Goal: Book appointment/travel/reservation

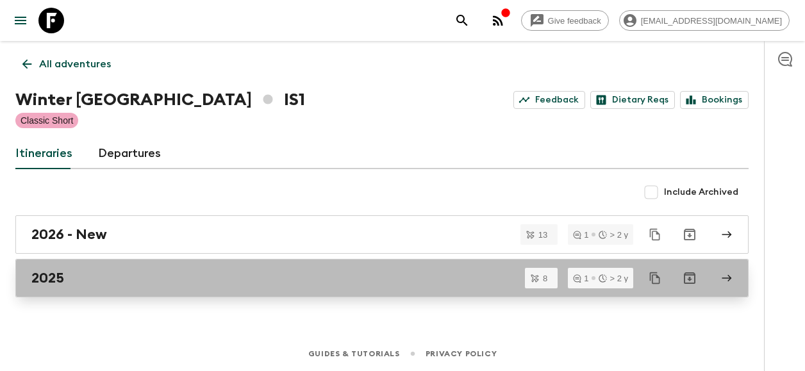
click at [91, 276] on div "2025" at bounding box center [369, 278] width 677 height 17
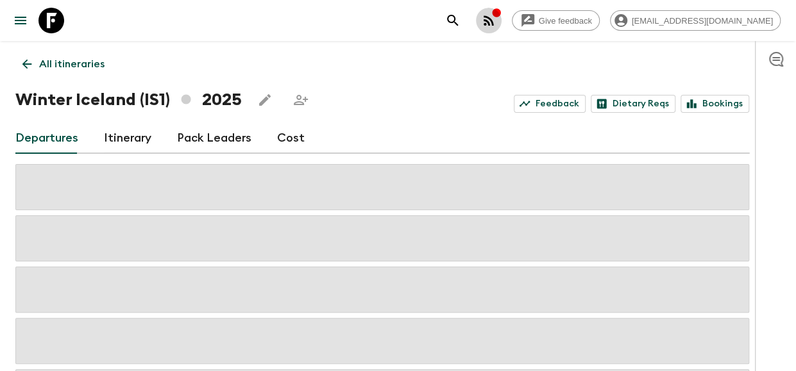
click at [494, 21] on icon "button" at bounding box center [488, 20] width 10 height 10
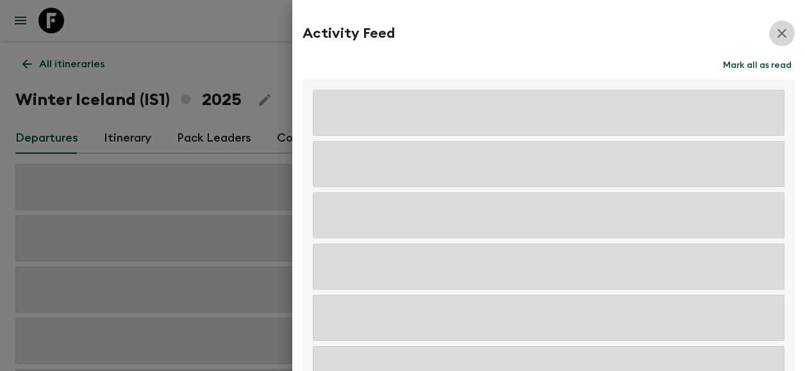
click at [777, 34] on icon "button" at bounding box center [781, 33] width 15 height 15
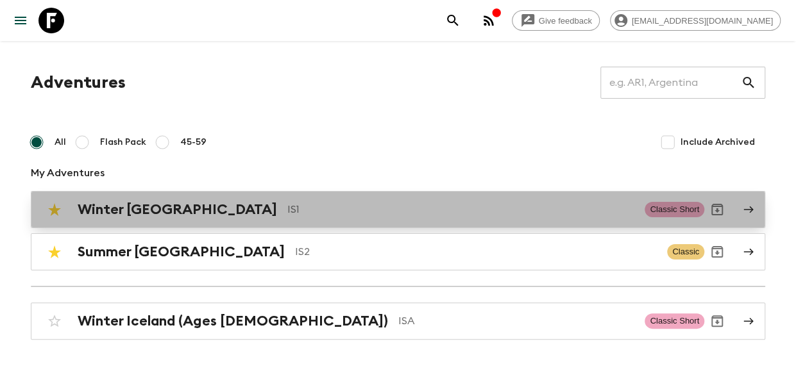
click at [287, 204] on p "IS1" at bounding box center [460, 209] width 347 height 15
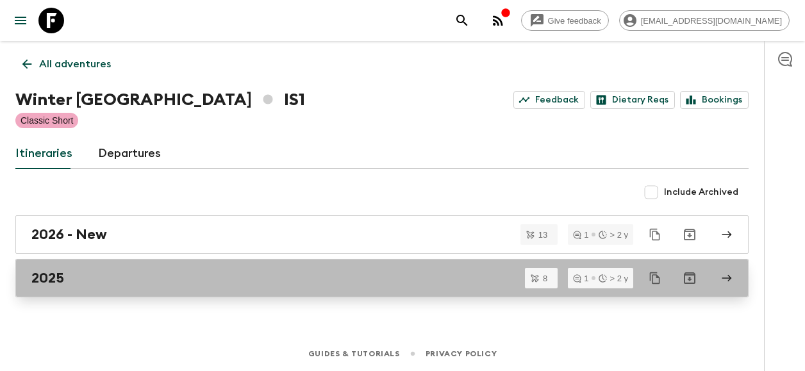
click at [206, 279] on div "2025" at bounding box center [369, 278] width 677 height 17
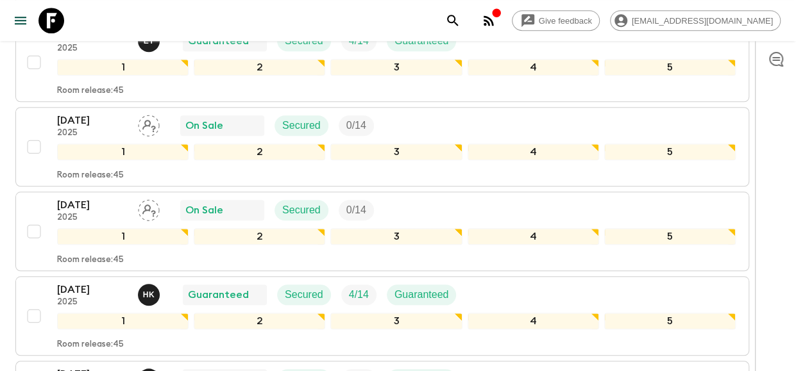
scroll to position [486, 0]
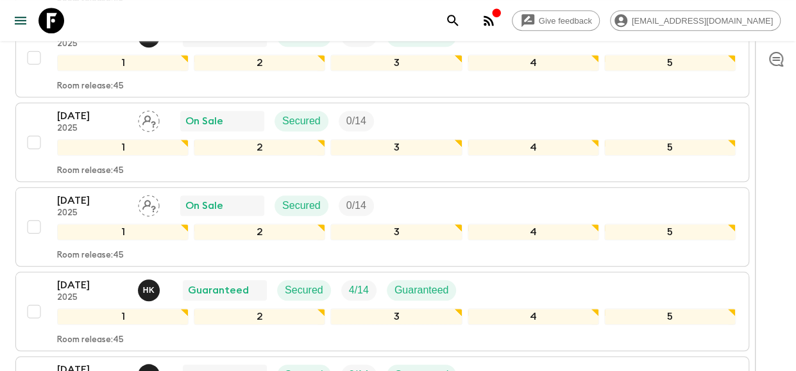
click at [790, 251] on div at bounding box center [775, 206] width 41 height 330
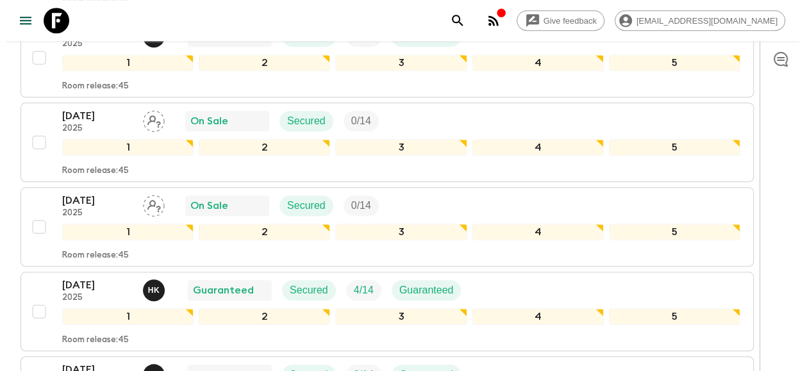
scroll to position [660, 0]
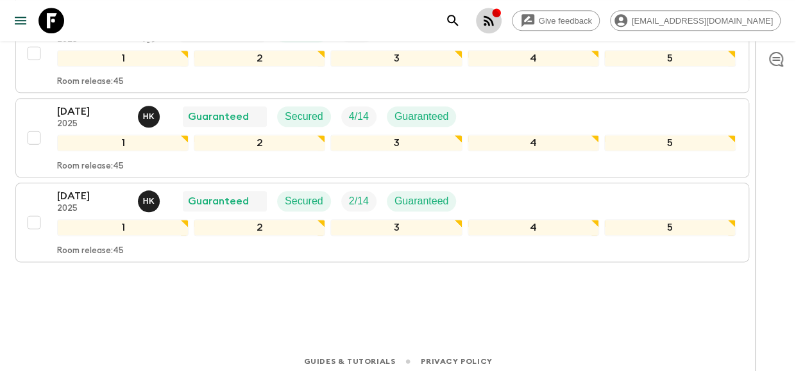
click at [496, 21] on icon "button" at bounding box center [488, 20] width 15 height 15
